Goal: Feedback & Contribution: Leave review/rating

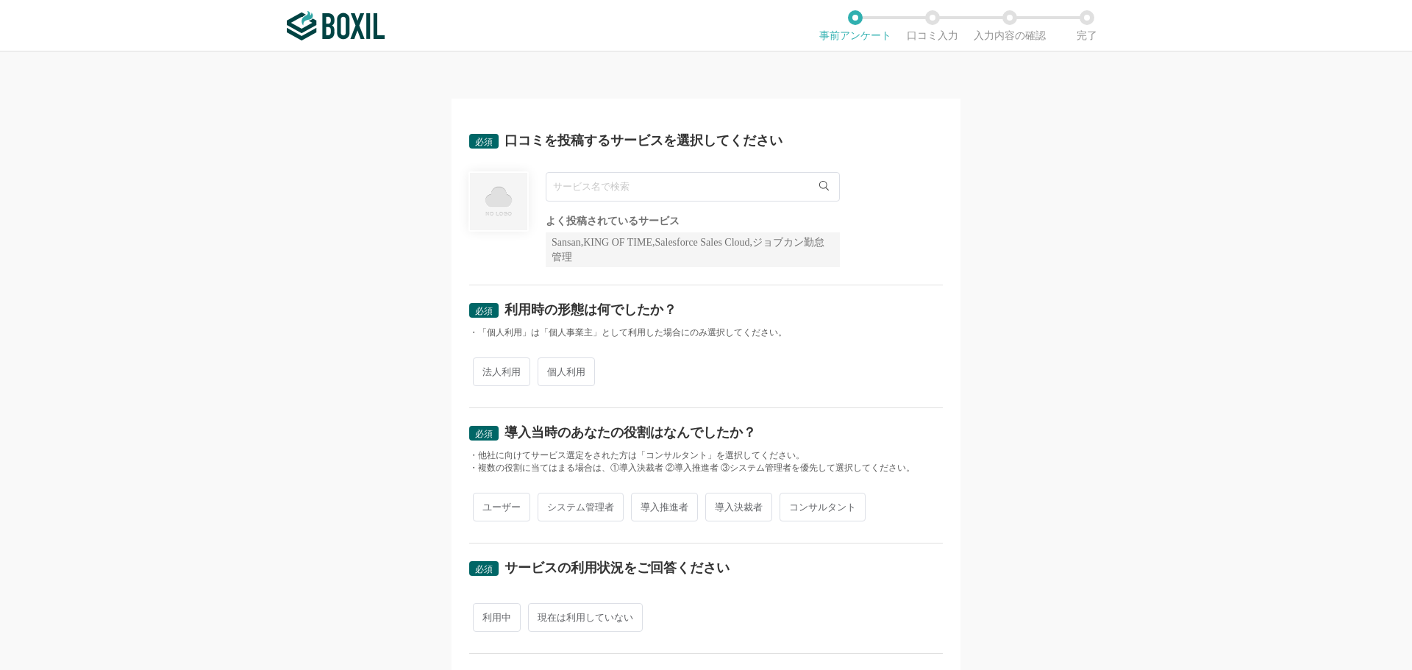
click at [572, 192] on input "text" at bounding box center [693, 186] width 294 height 29
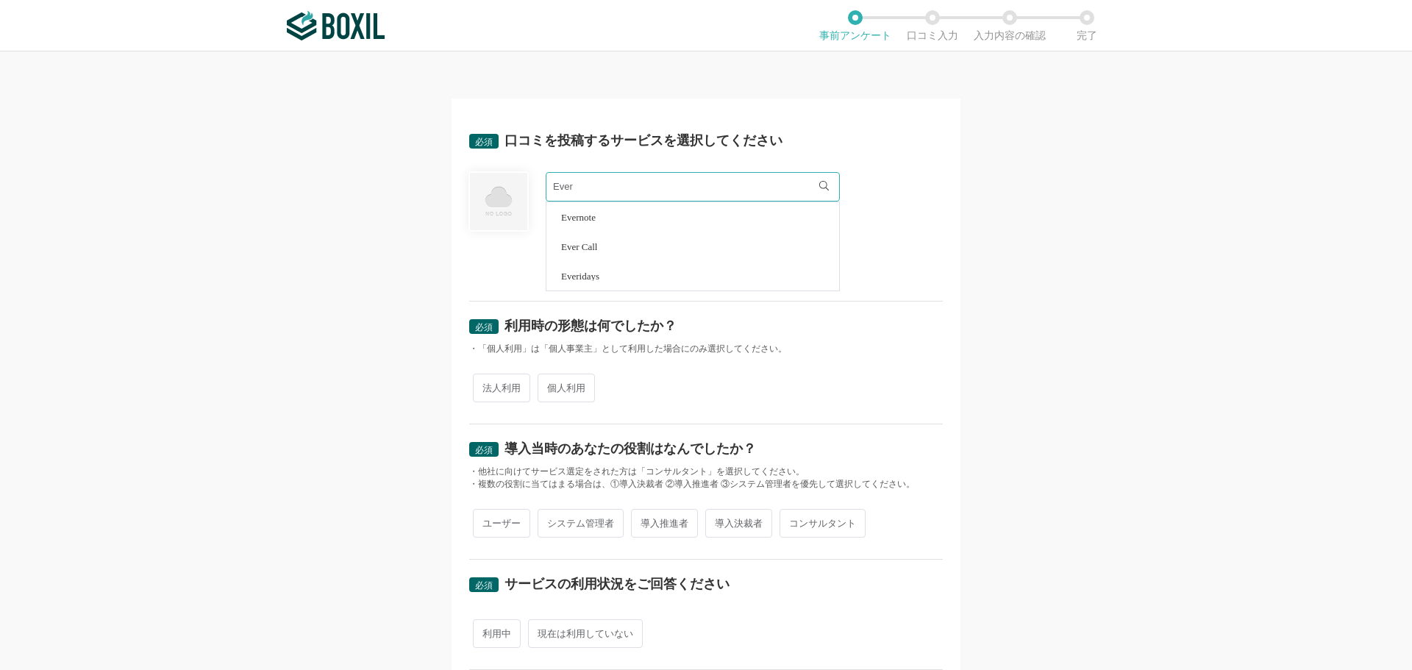
click at [597, 220] on li "Evernote" at bounding box center [693, 216] width 293 height 29
type input "Evernote"
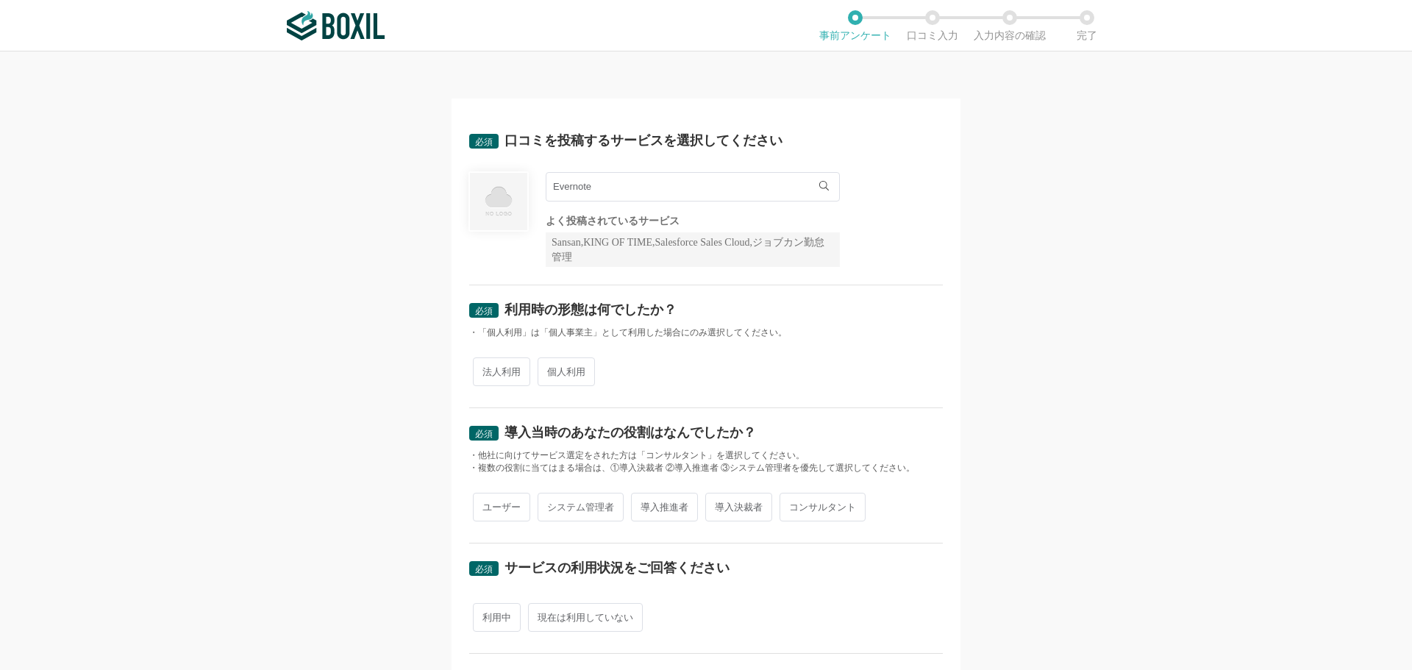
click at [558, 366] on span "個人利用" at bounding box center [566, 371] width 57 height 29
click at [551, 366] on input "個人利用" at bounding box center [546, 365] width 10 height 10
radio input "true"
click at [504, 507] on span "ユーザー" at bounding box center [501, 507] width 57 height 29
click at [486, 505] on input "ユーザー" at bounding box center [482, 500] width 10 height 10
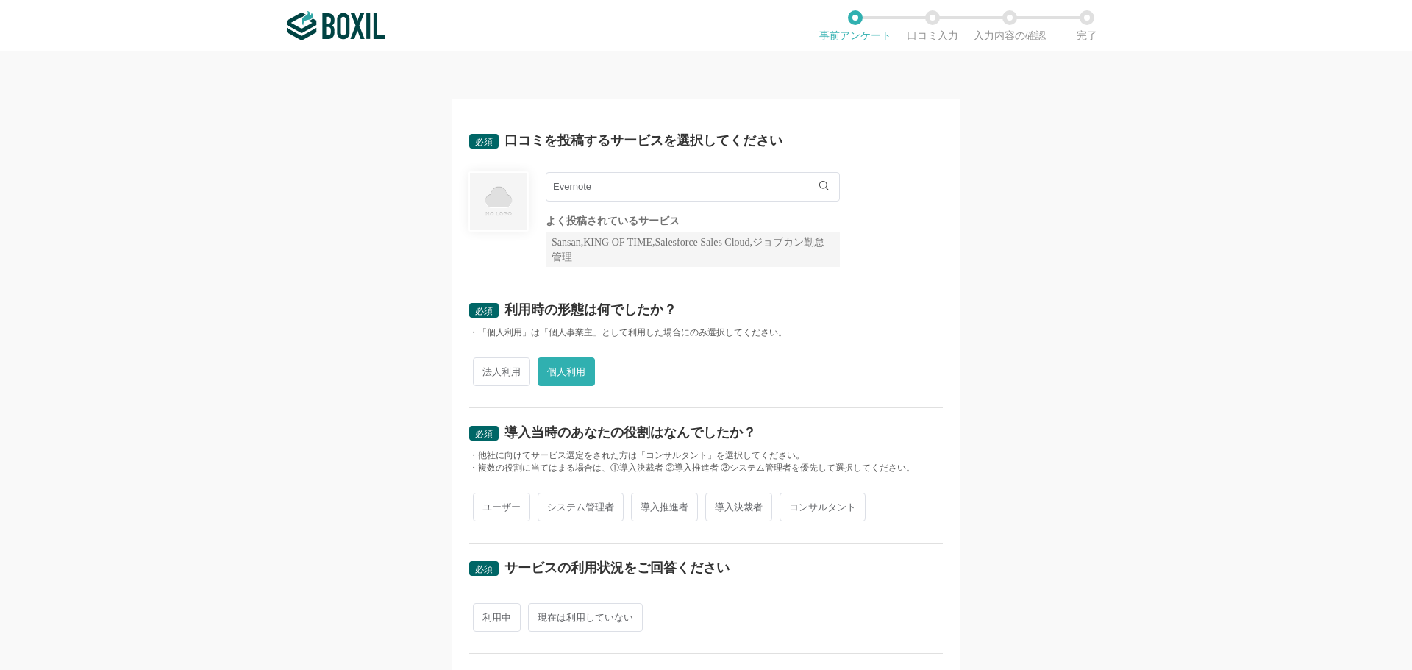
radio input "true"
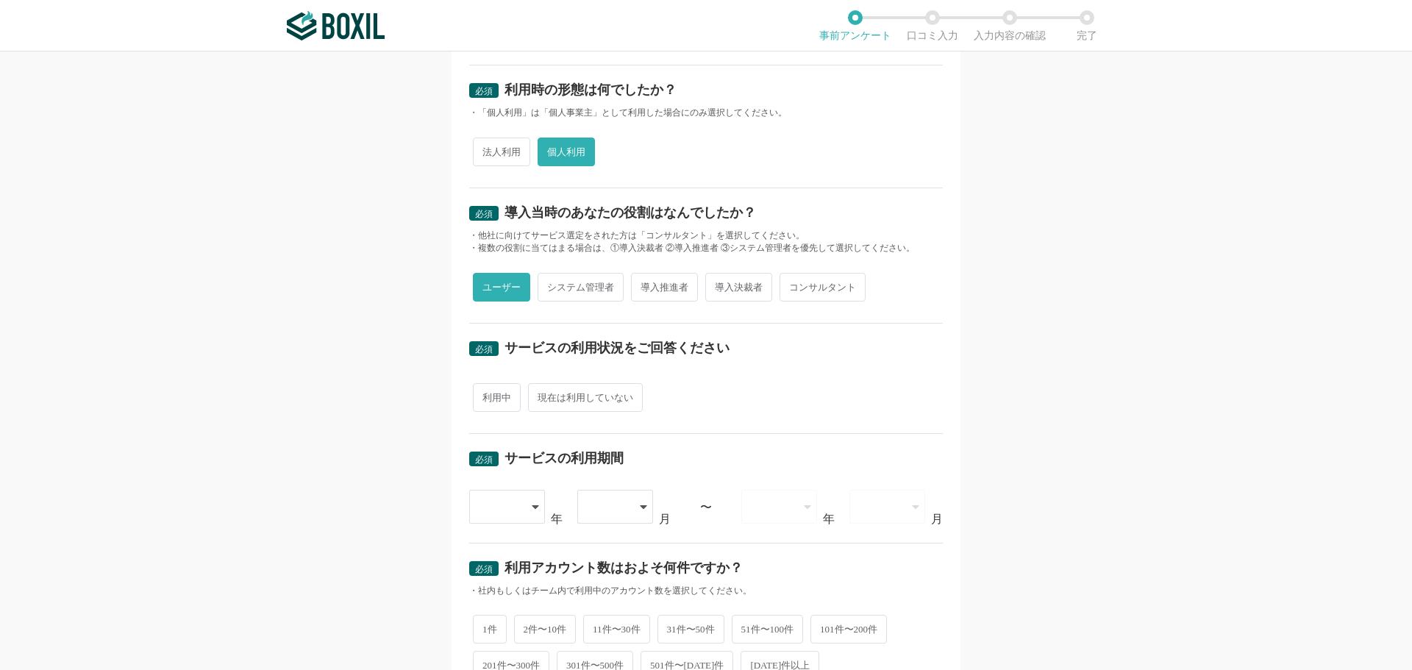
scroll to position [221, 0]
click at [544, 398] on span "現在は利用していない" at bounding box center [585, 396] width 115 height 29
click at [541, 394] on input "現在は利用していない" at bounding box center [537, 390] width 10 height 10
radio input "true"
click at [532, 508] on icon at bounding box center [535, 506] width 7 height 12
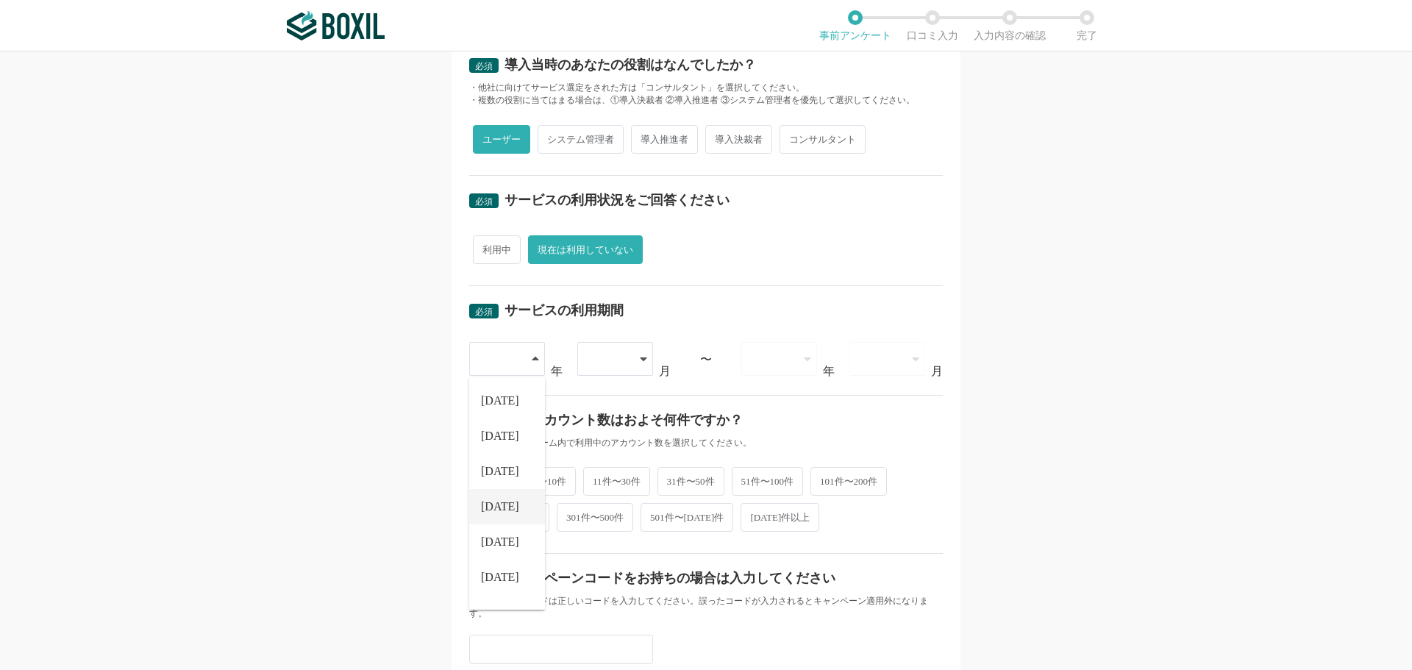
scroll to position [147, 0]
click at [491, 532] on span "[DATE]" at bounding box center [500, 536] width 38 height 12
click at [632, 349] on div at bounding box center [615, 359] width 76 height 34
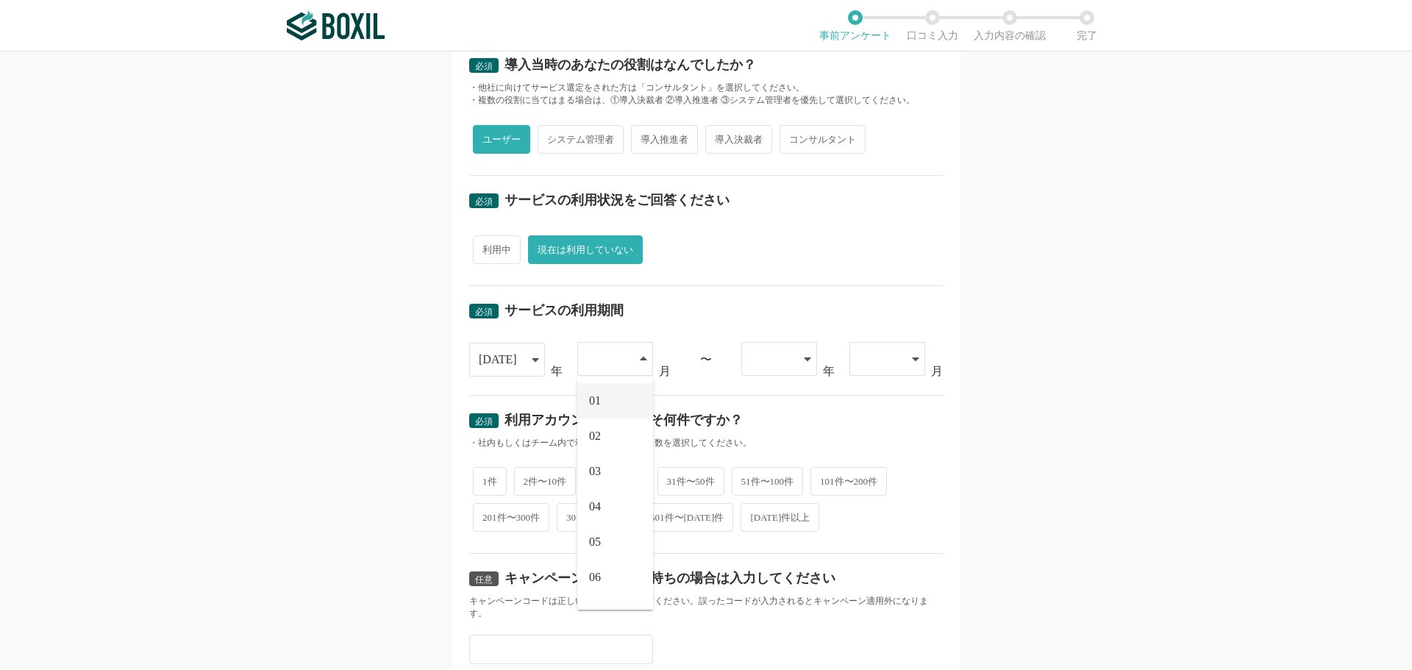
click at [597, 407] on li "01" at bounding box center [615, 400] width 76 height 35
click at [796, 360] on div at bounding box center [779, 359] width 76 height 34
click at [760, 438] on span "[DATE]" at bounding box center [772, 436] width 38 height 12
click at [880, 369] on div at bounding box center [880, 359] width 42 height 32
click at [864, 539] on span "05" at bounding box center [867, 542] width 12 height 12
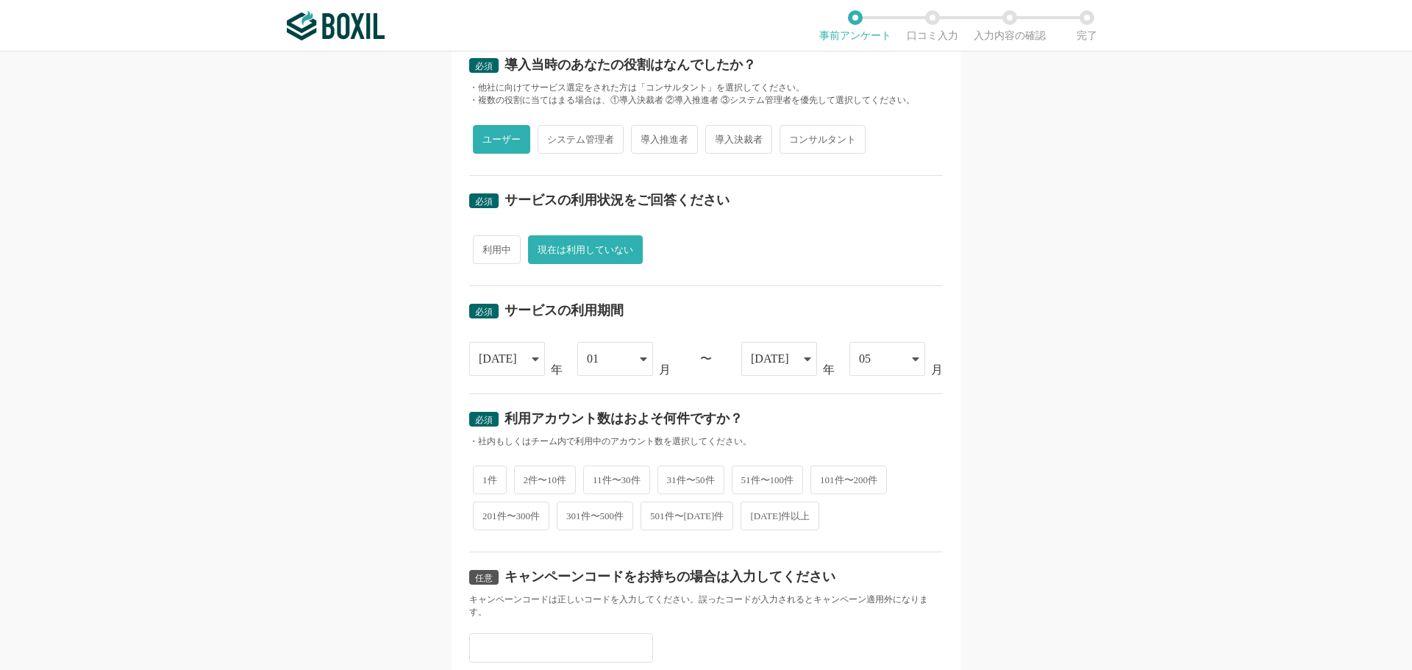
click at [497, 483] on span "1件" at bounding box center [490, 480] width 34 height 29
click at [486, 477] on input "1件" at bounding box center [482, 473] width 10 height 10
radio input "true"
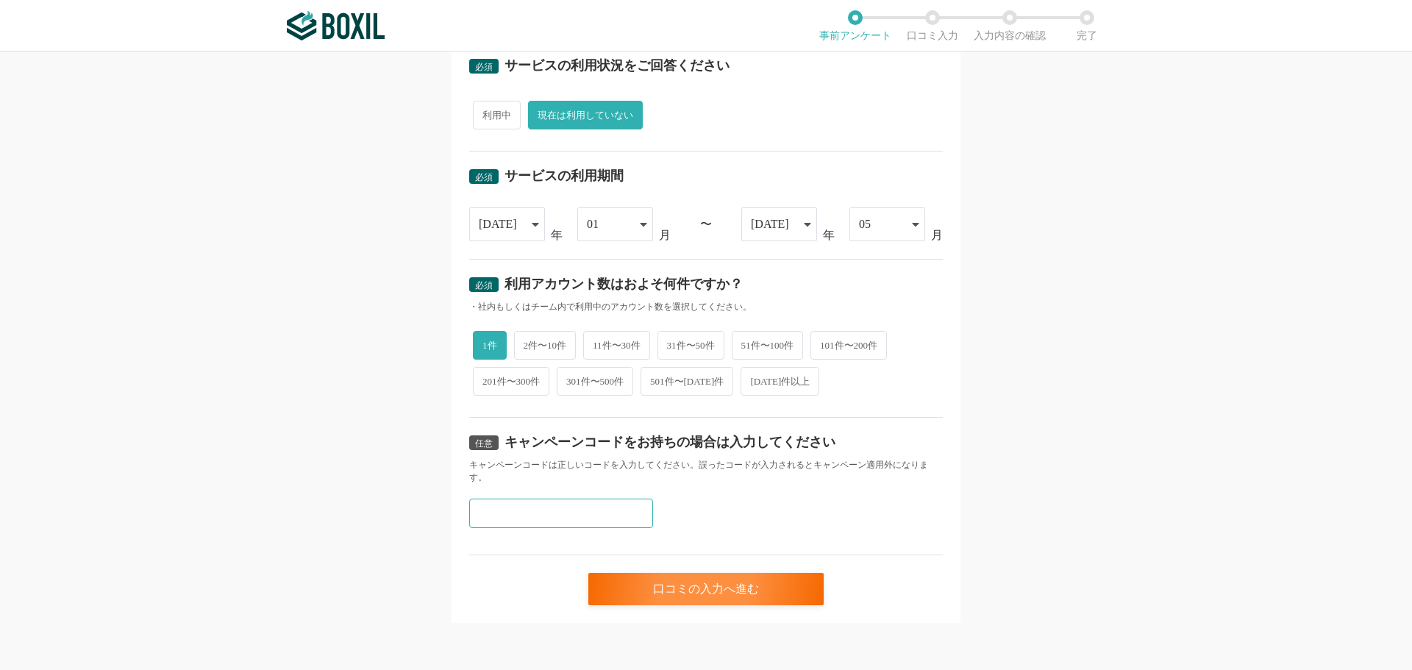
click at [501, 509] on input "text" at bounding box center [561, 513] width 184 height 29
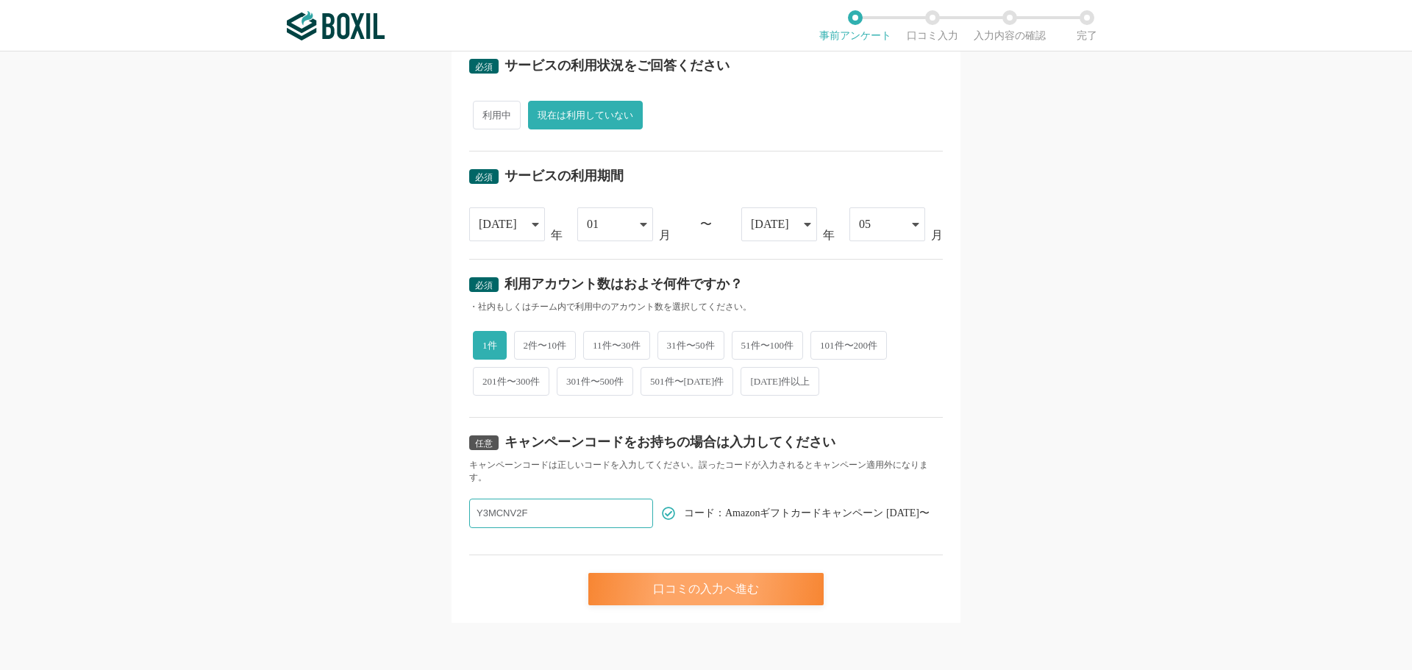
type input "Y3MCNV2F"
click at [683, 586] on div "口コミの入力へ進む" at bounding box center [705, 589] width 235 height 32
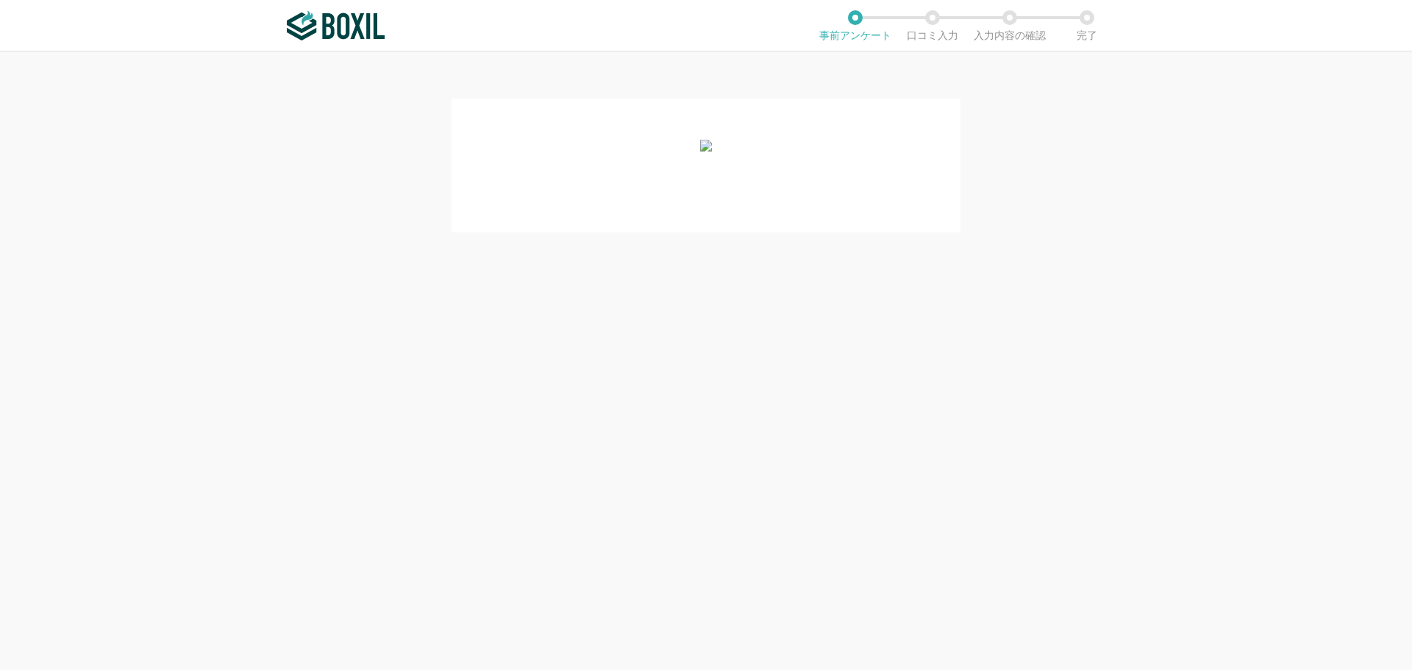
scroll to position [0, 0]
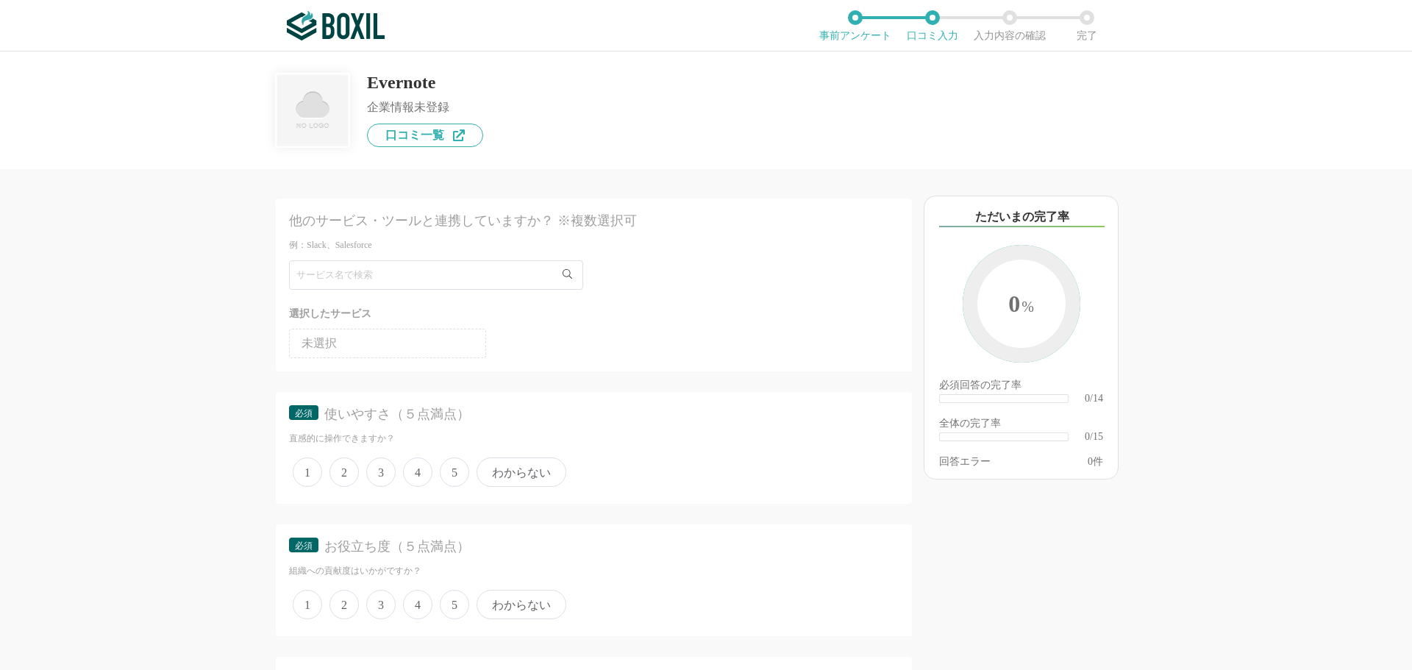
click at [420, 478] on span "4" at bounding box center [417, 472] width 29 height 29
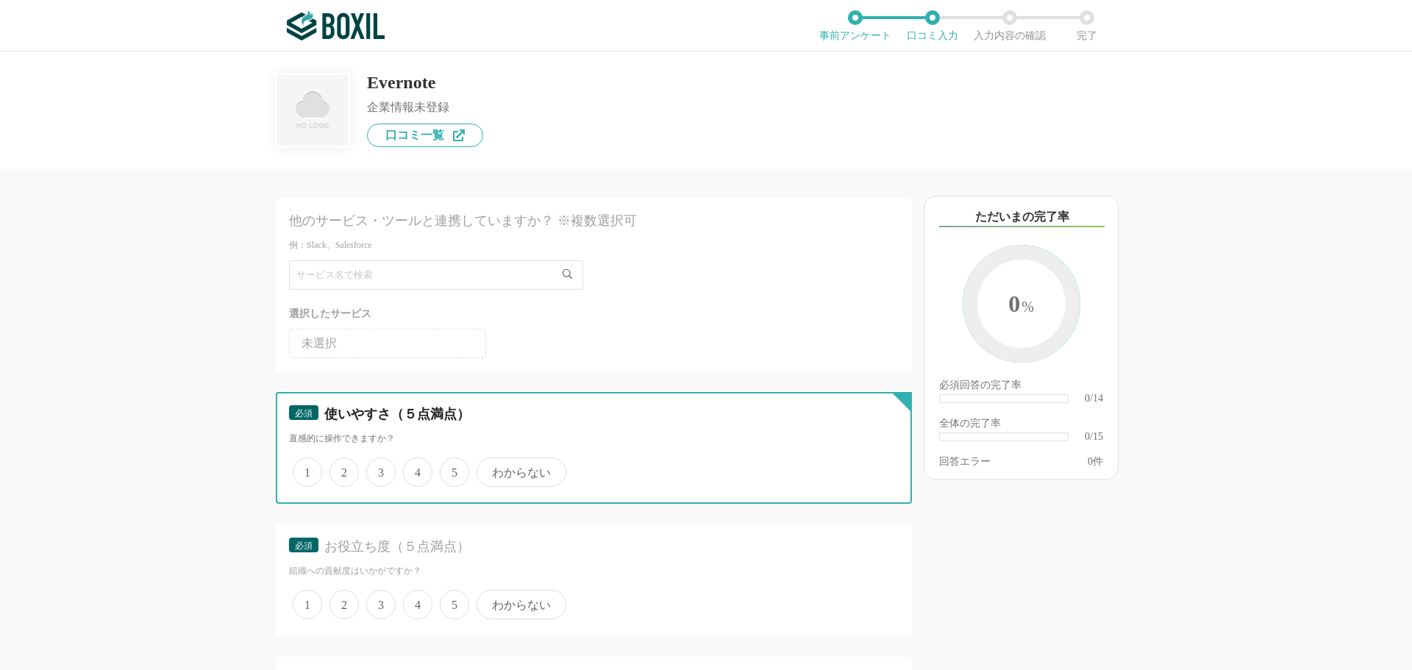
click at [416, 469] on input "4" at bounding box center [412, 465] width 10 height 10
radio input "true"
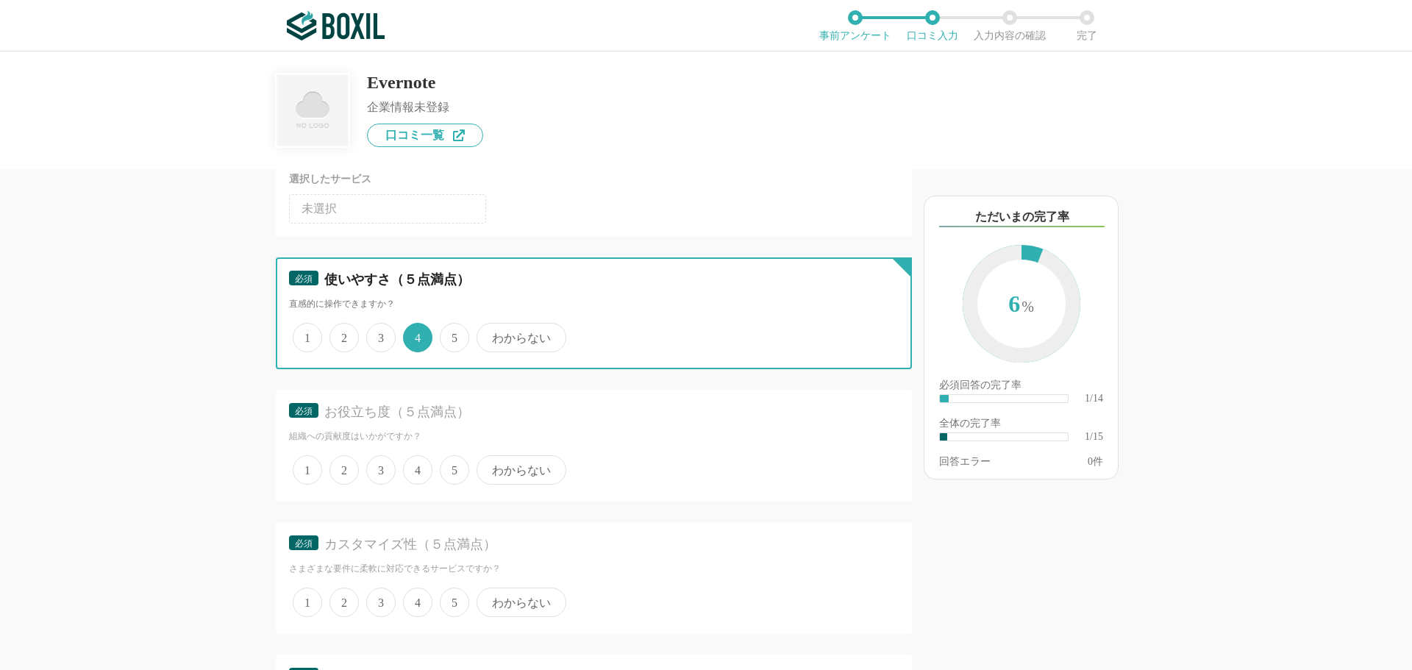
scroll to position [147, 0]
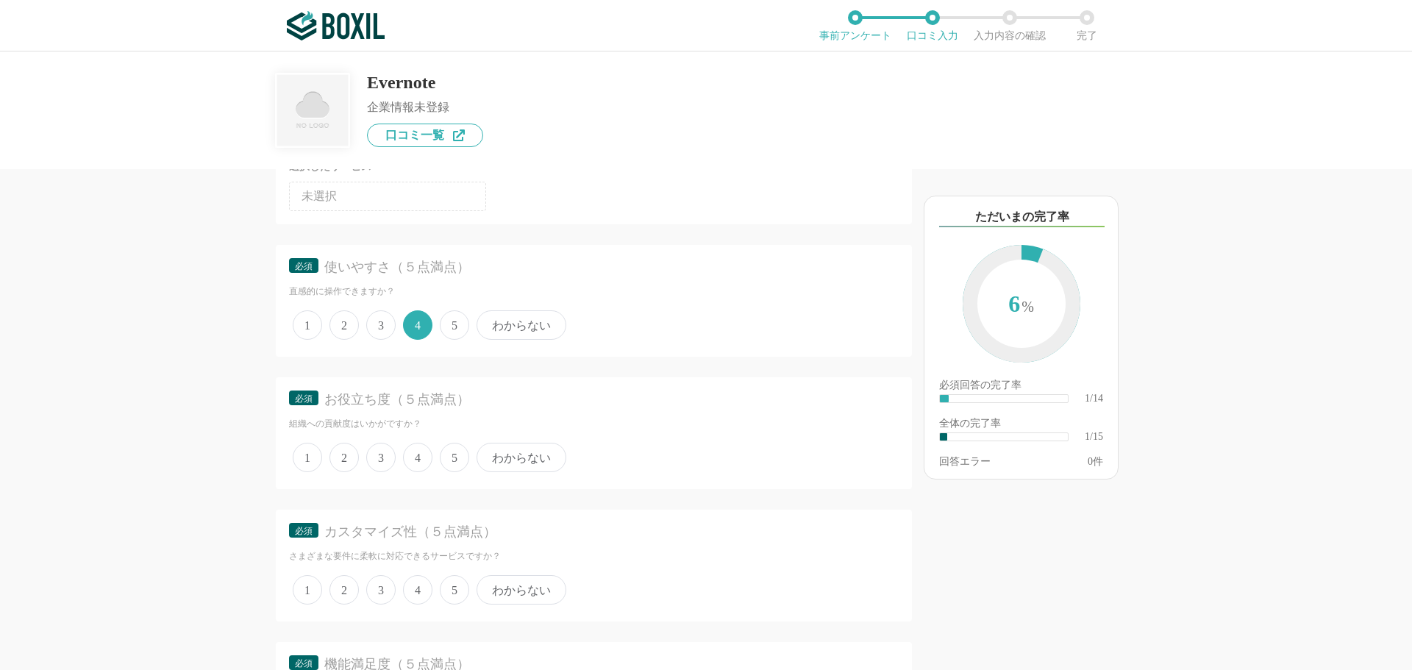
click at [388, 465] on span "3" at bounding box center [380, 457] width 29 height 29
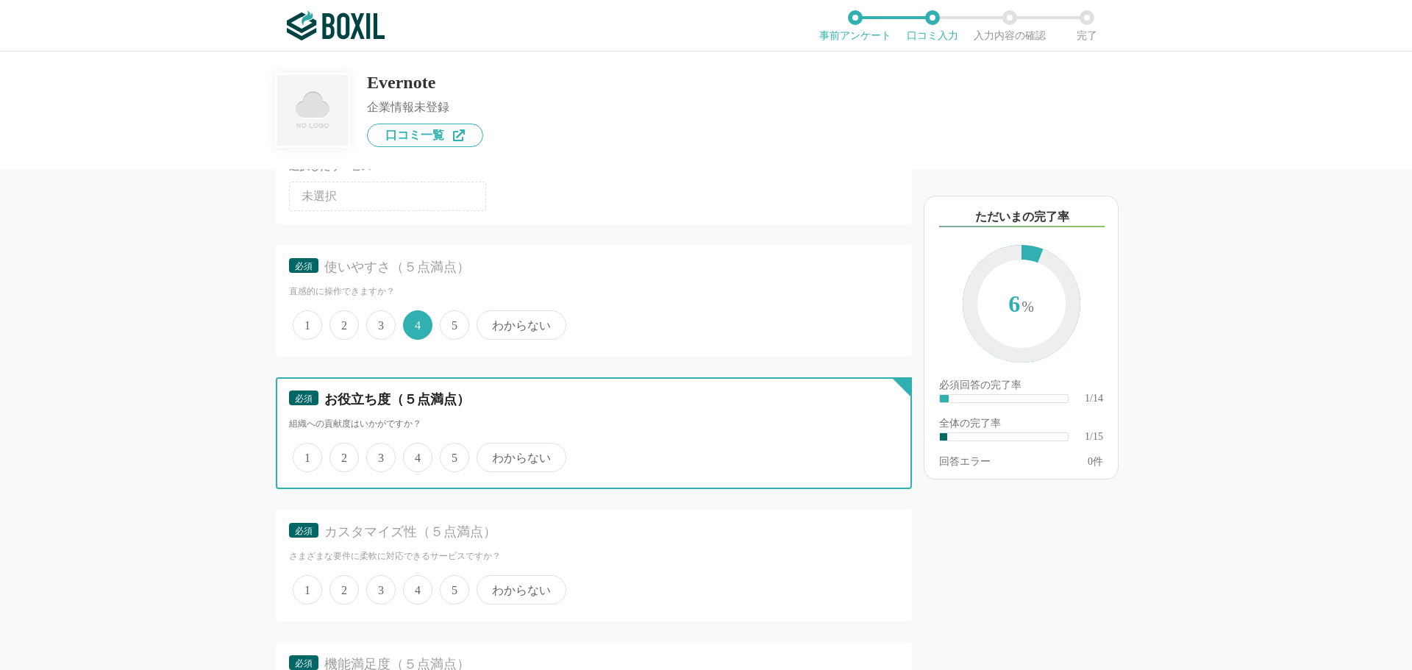
click at [380, 455] on input "3" at bounding box center [375, 450] width 10 height 10
radio input "true"
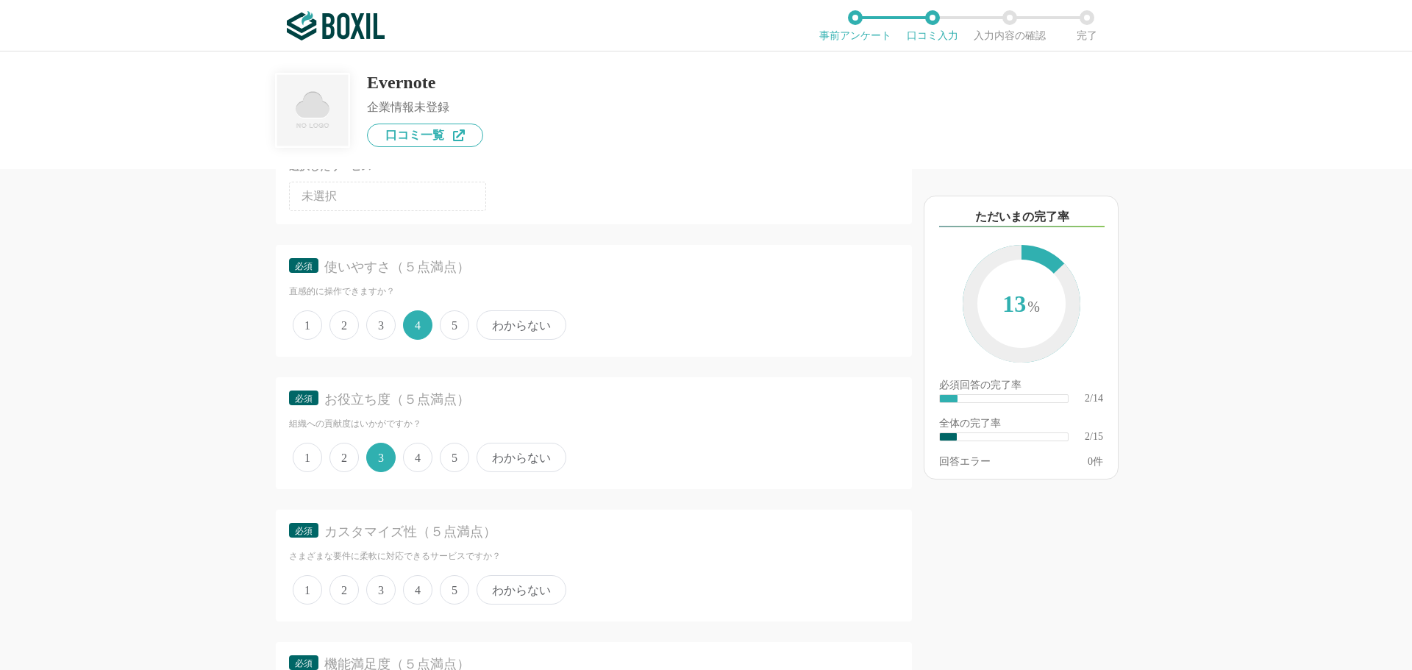
click at [428, 595] on span "4" at bounding box center [417, 589] width 29 height 29
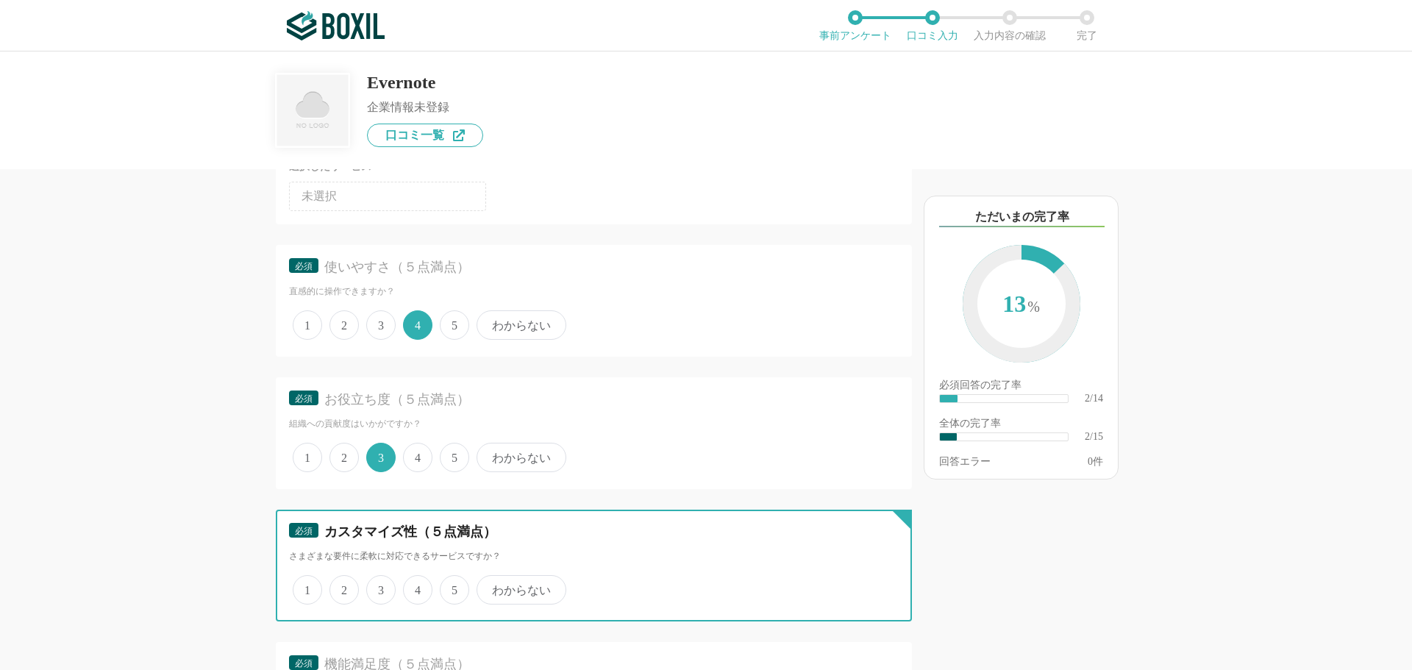
click at [416, 587] on input "4" at bounding box center [412, 582] width 10 height 10
radio input "true"
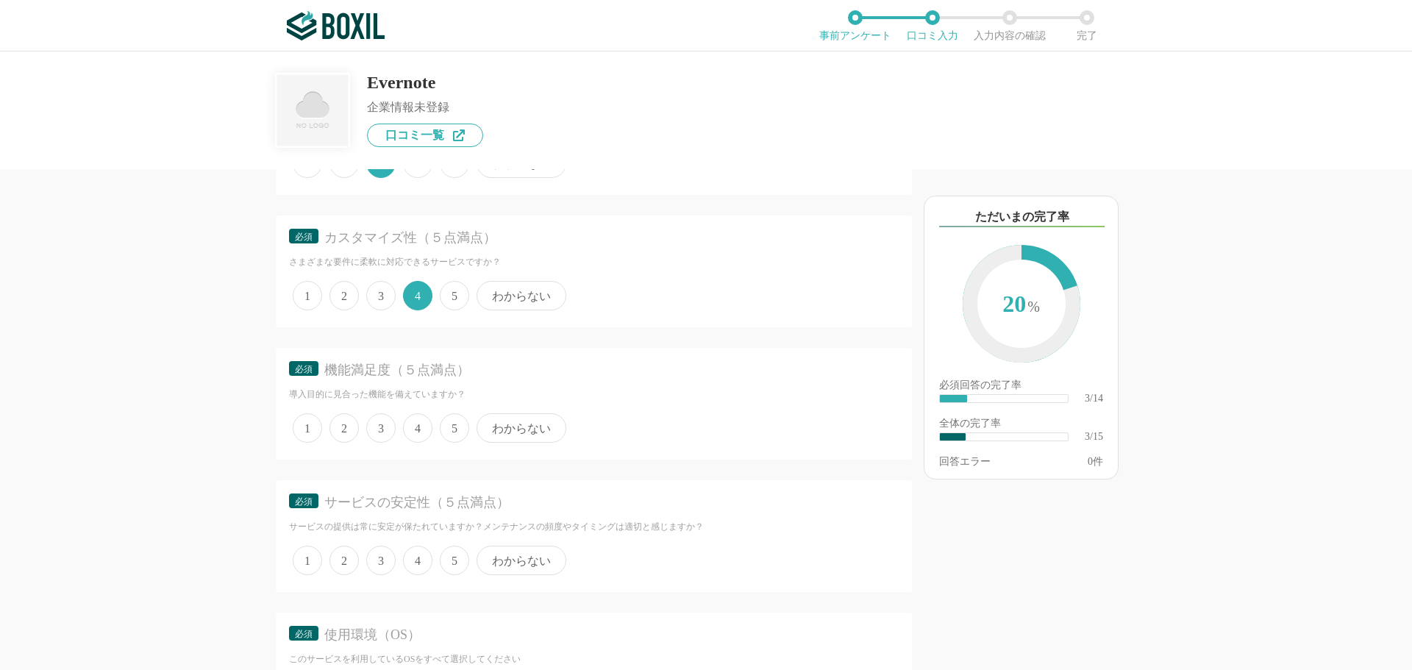
click at [421, 424] on span "4" at bounding box center [417, 427] width 29 height 29
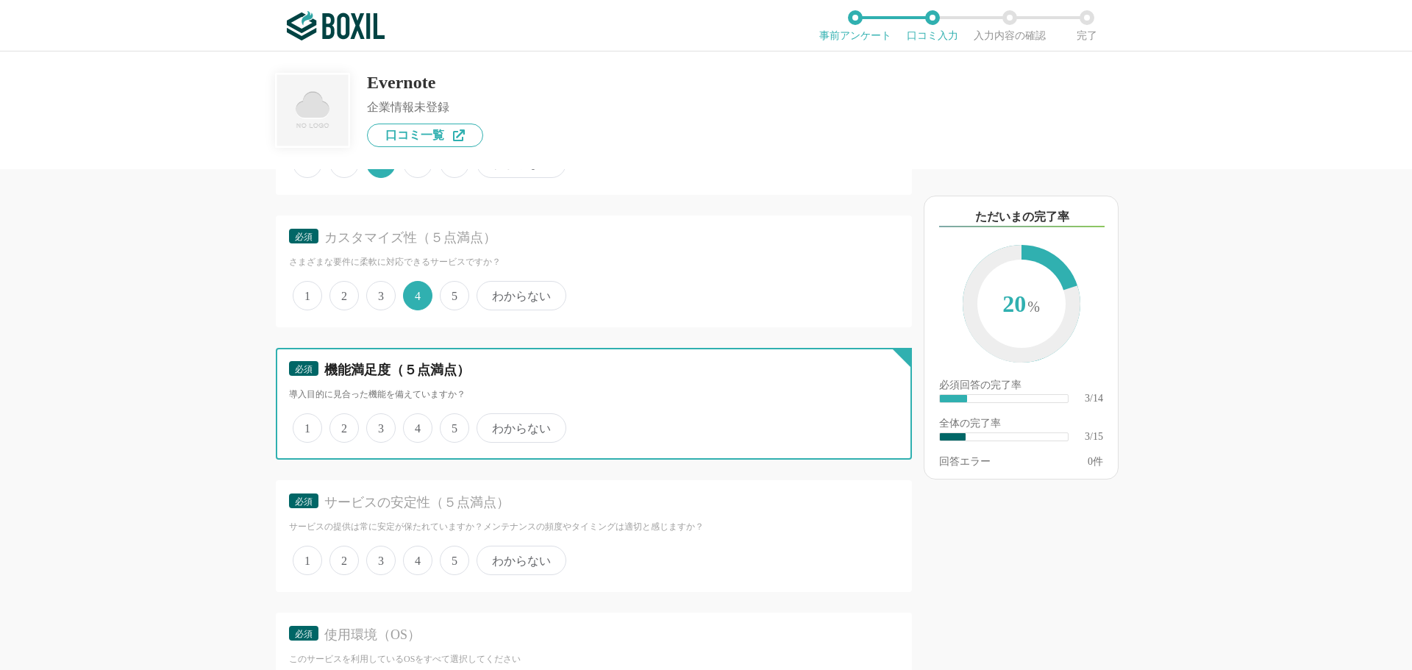
click at [416, 424] on input "4" at bounding box center [412, 421] width 10 height 10
radio input "true"
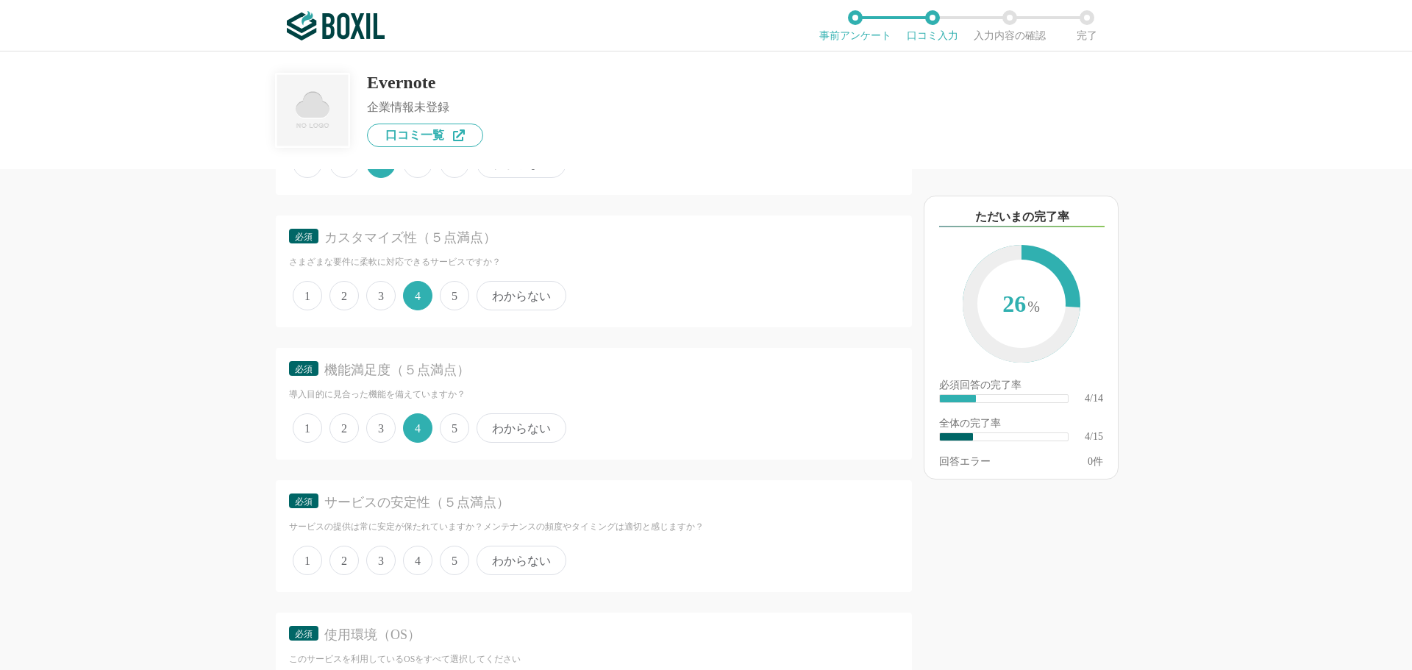
click at [427, 549] on span "4" at bounding box center [417, 560] width 29 height 29
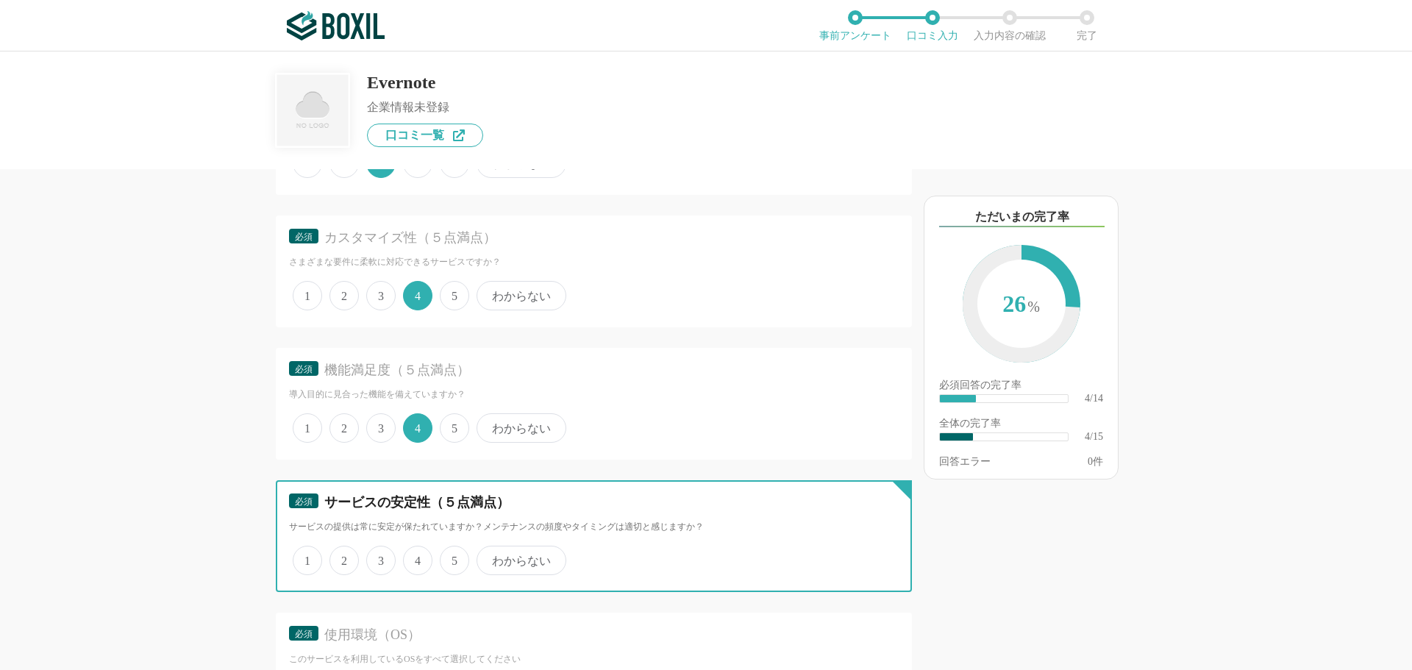
click at [416, 549] on input "4" at bounding box center [412, 553] width 10 height 10
radio input "true"
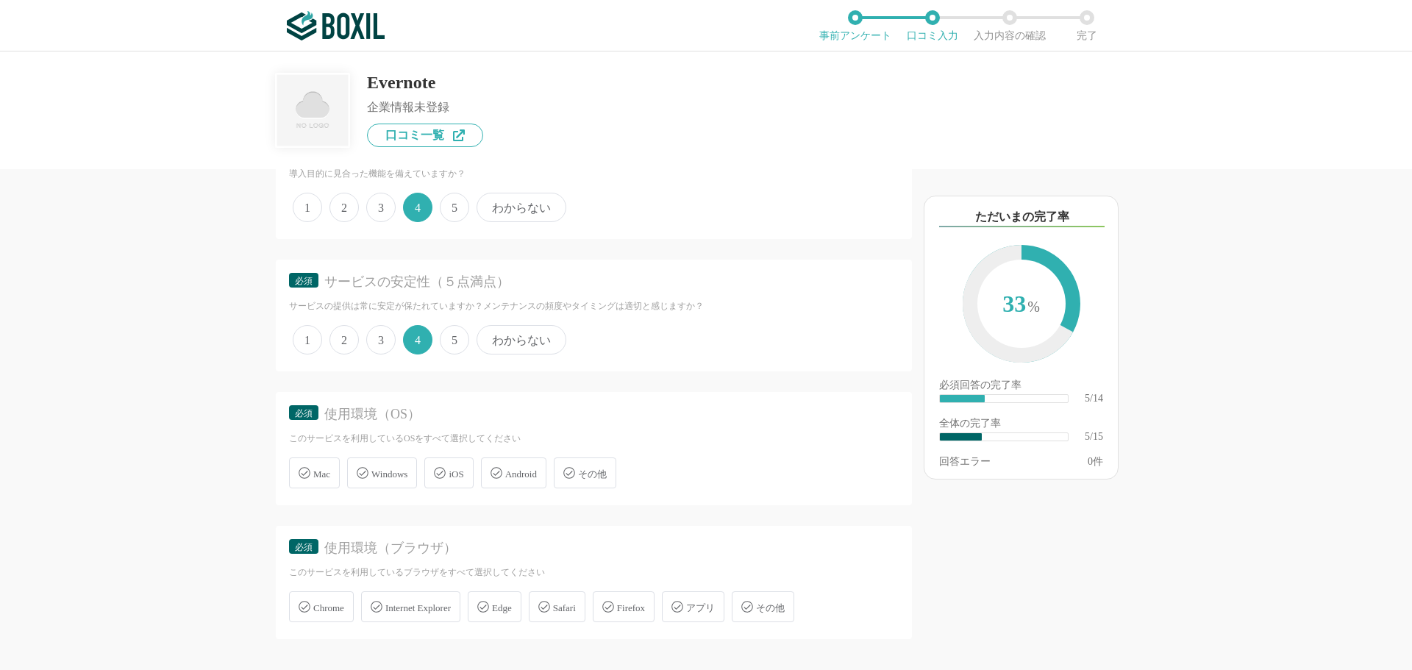
click at [371, 471] on div "Windows" at bounding box center [382, 473] width 70 height 31
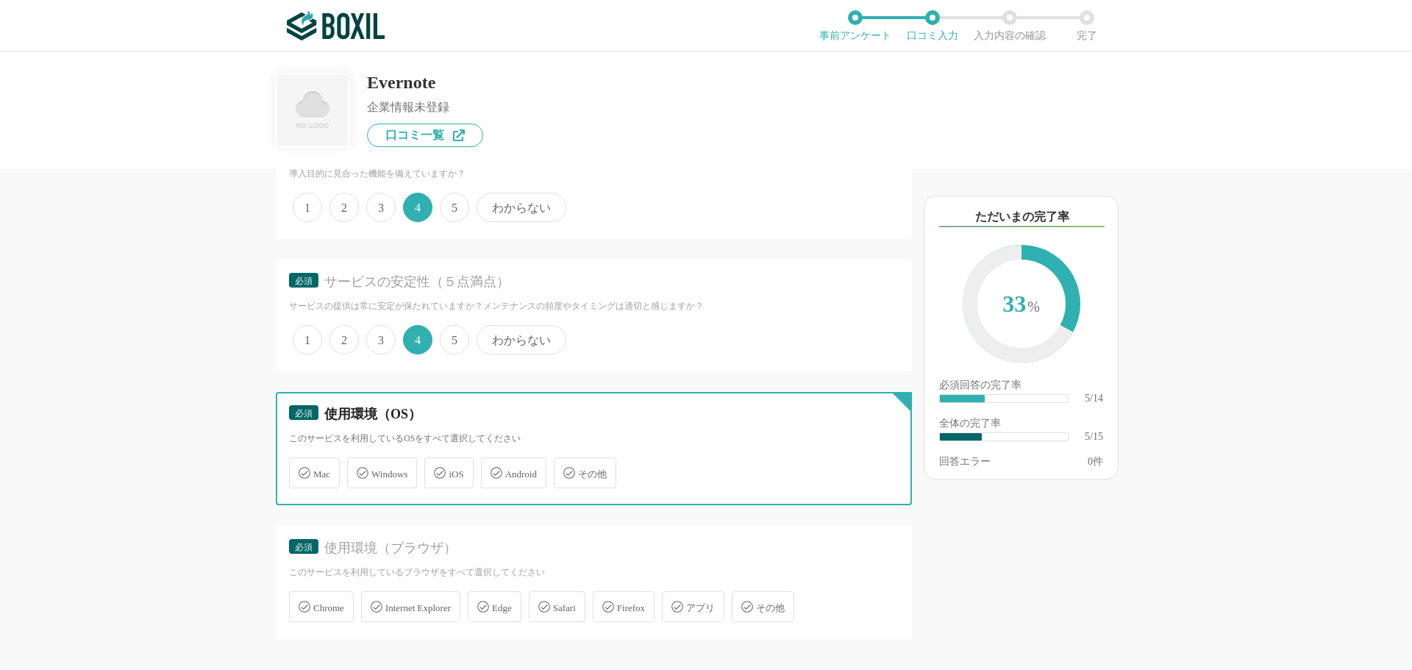
click at [360, 469] on input "Windows" at bounding box center [355, 465] width 10 height 10
checkbox input "true"
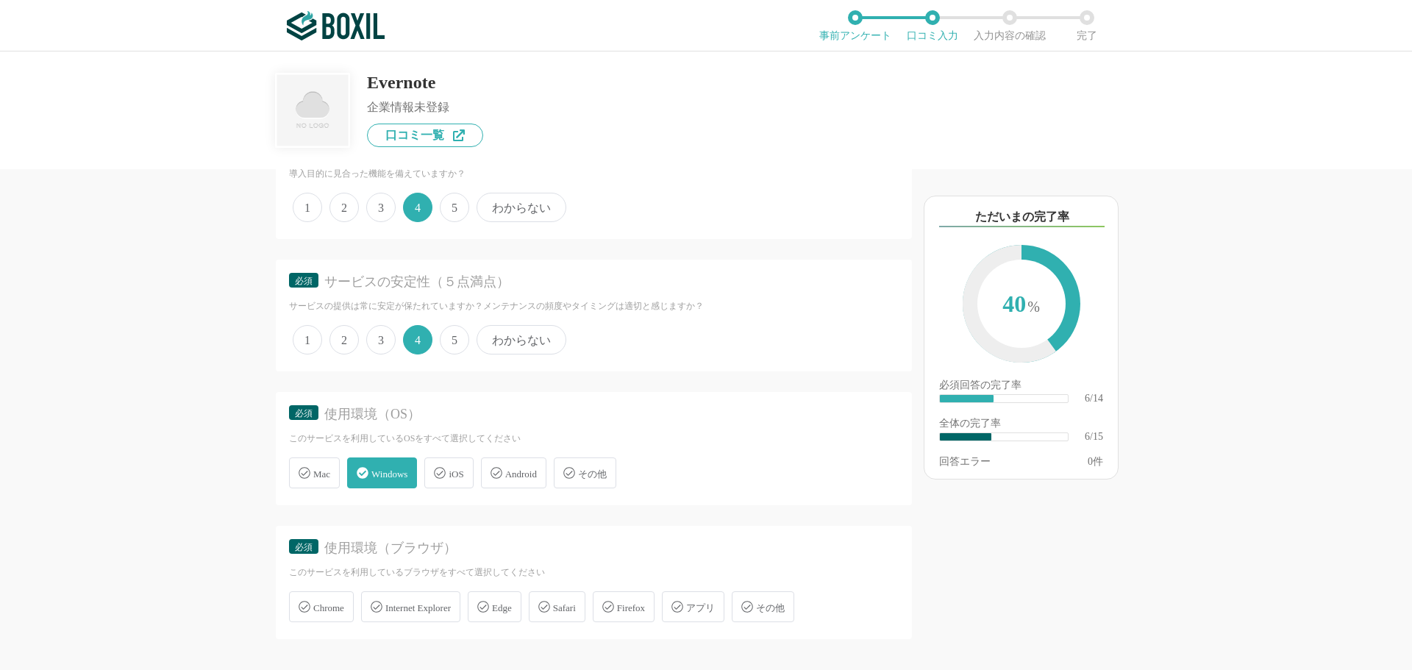
drag, startPoint x: 332, startPoint y: 608, endPoint x: 338, endPoint y: 602, distance: 8.9
click at [330, 608] on span "Chrome" at bounding box center [328, 607] width 31 height 11
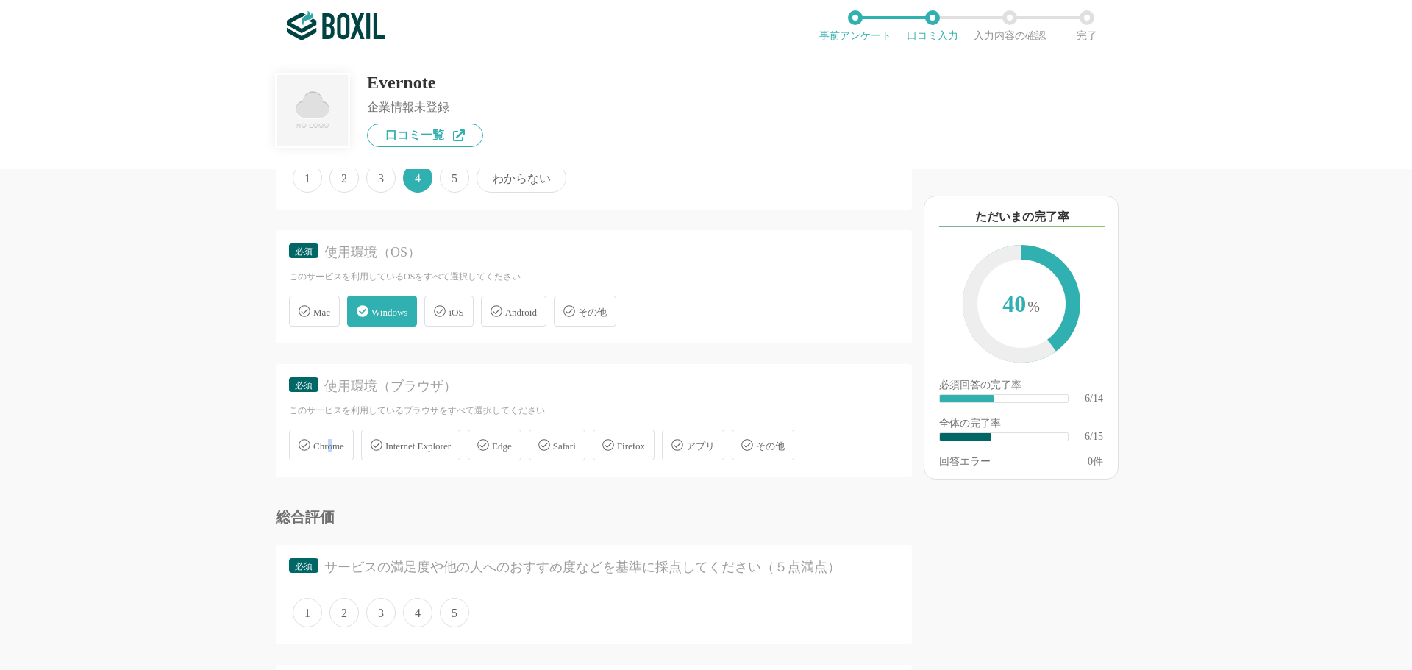
scroll to position [956, 0]
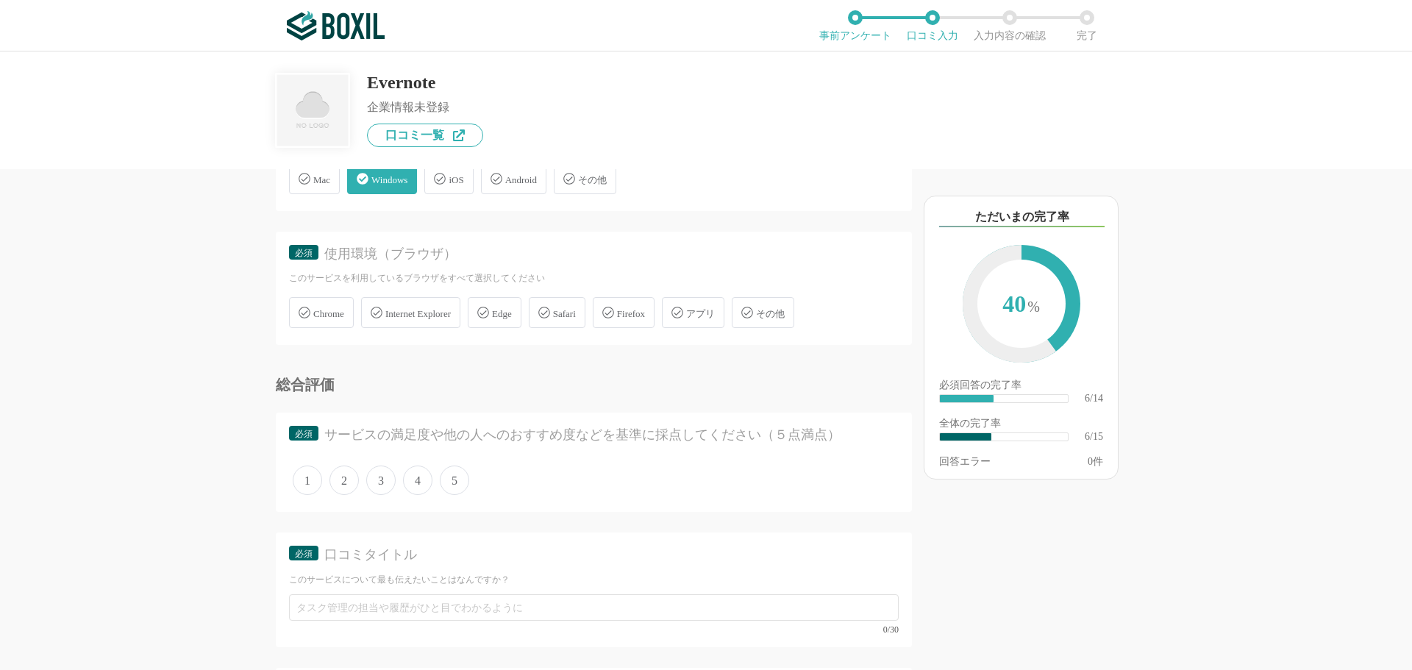
click at [344, 308] on span "Chrome" at bounding box center [328, 313] width 31 height 11
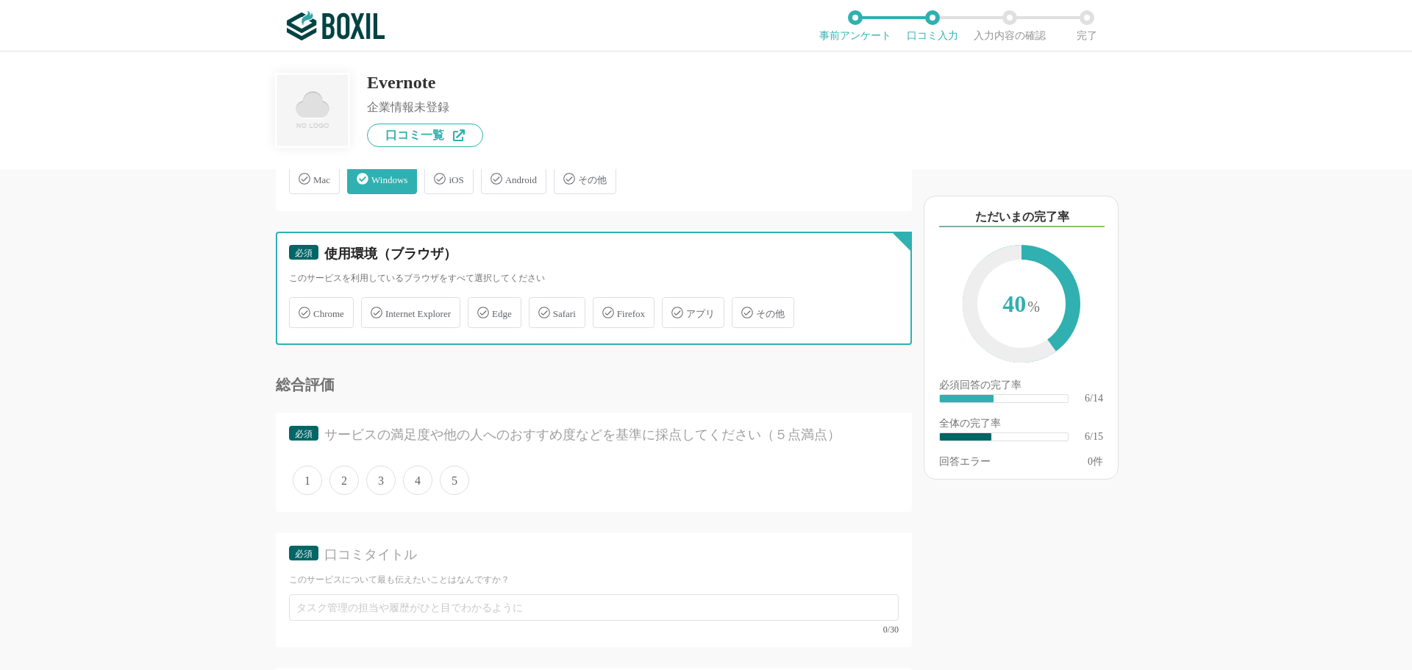
click at [302, 307] on input "Chrome" at bounding box center [297, 304] width 10 height 10
checkbox input "true"
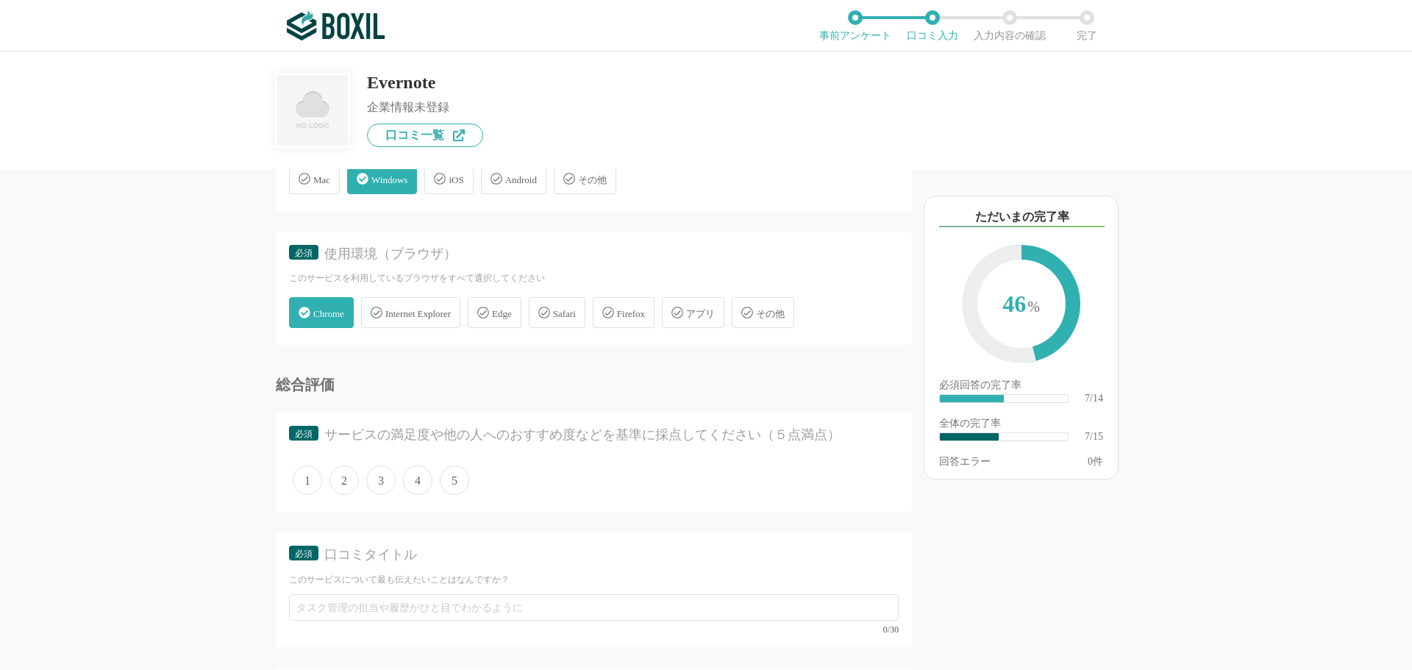
click at [411, 487] on span "4" at bounding box center [417, 480] width 29 height 29
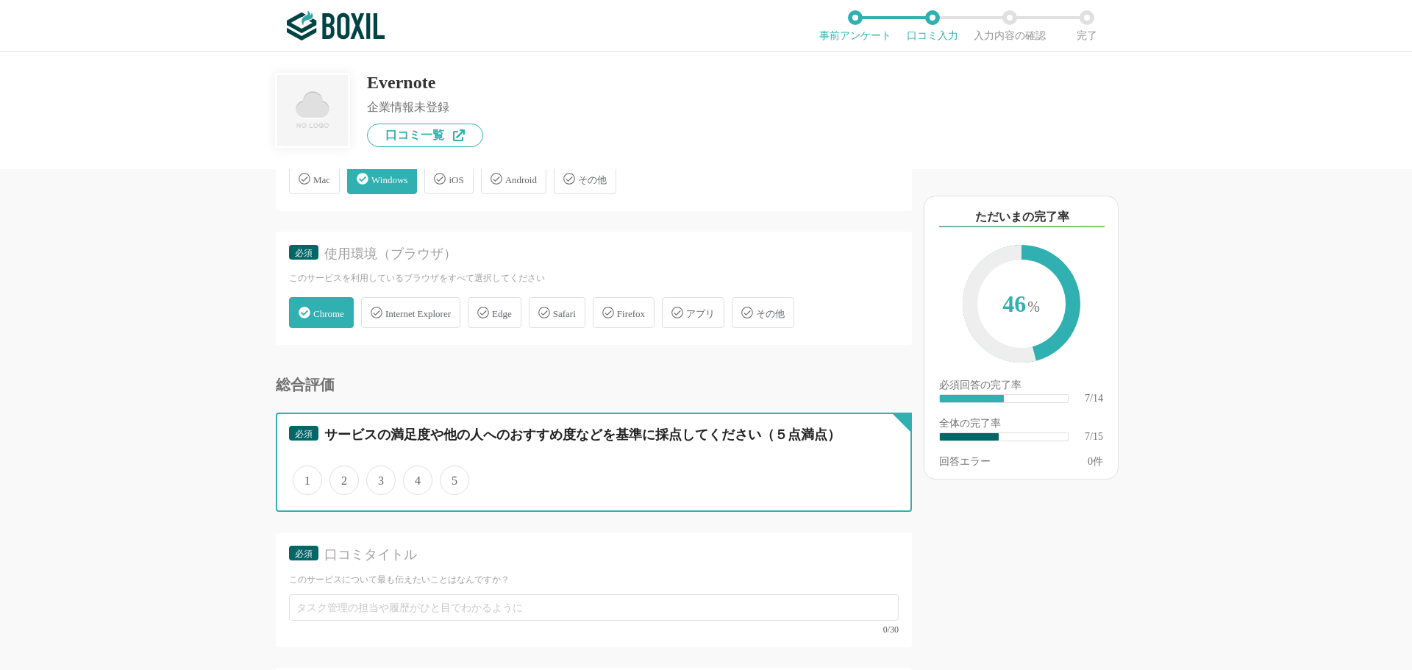
click at [411, 477] on input "4" at bounding box center [412, 473] width 10 height 10
radio input "true"
